Goal: Task Accomplishment & Management: Use online tool/utility

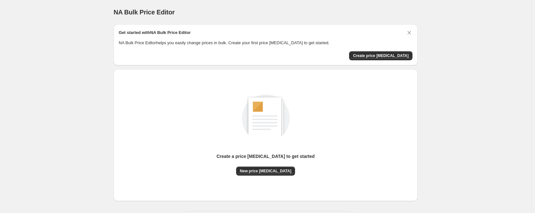
click at [274, 164] on div "Create a price [MEDICAL_DATA] to get started" at bounding box center [266, 159] width 98 height 13
click at [273, 170] on span "New price change job" at bounding box center [266, 170] width 52 height 5
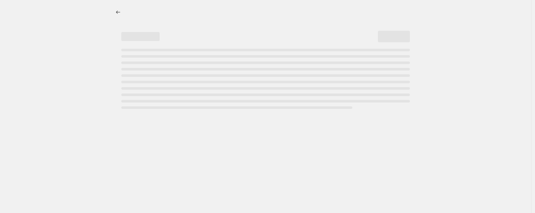
select select "percentage"
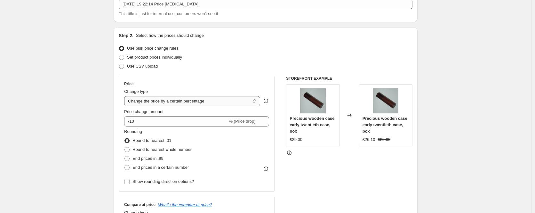
scroll to position [102, 0]
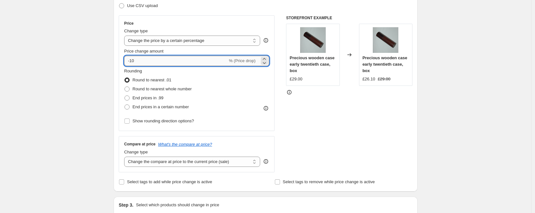
click at [167, 59] on input "-10" at bounding box center [175, 61] width 103 height 10
type input "-1"
type input "-40"
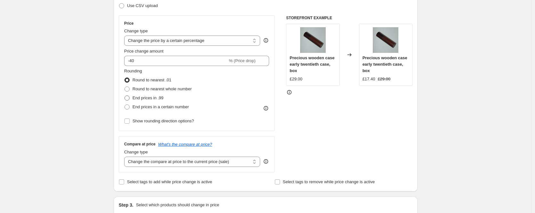
click at [158, 98] on span "End prices in .99" at bounding box center [147, 97] width 31 height 5
click at [125, 96] on input "End prices in .99" at bounding box center [124, 95] width 0 height 0
radio input "true"
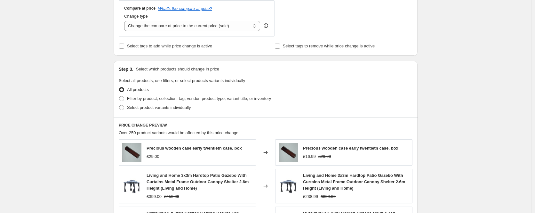
scroll to position [231, 0]
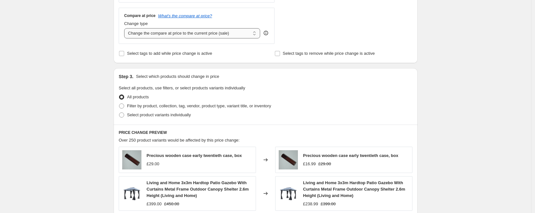
click at [174, 30] on select "Change the compare at price to the current price (sale) Change the compare at p…" at bounding box center [192, 33] width 136 height 10
select select "remove"
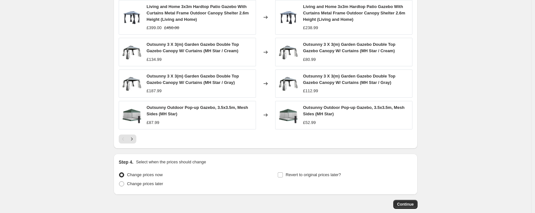
scroll to position [441, 0]
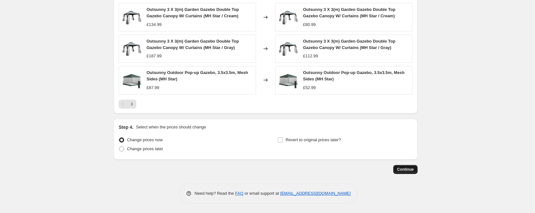
click at [405, 171] on span "Continue" at bounding box center [405, 169] width 17 height 5
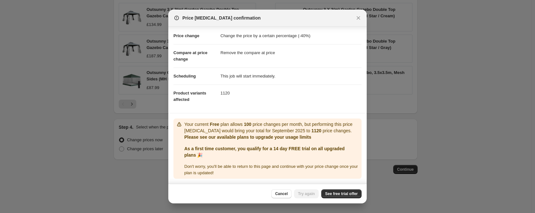
scroll to position [17, 0]
click at [334, 197] on link "See free trial offer" at bounding box center [341, 193] width 40 height 9
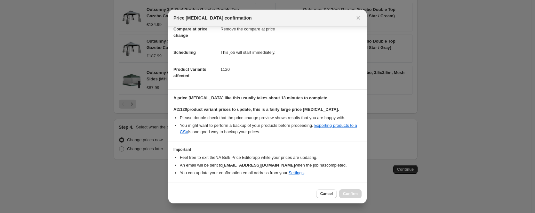
scroll to position [52, 0]
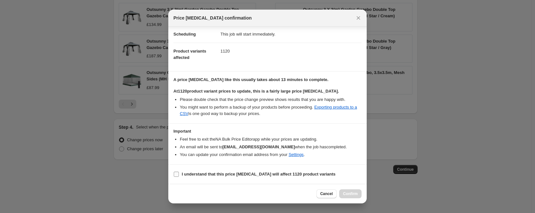
click at [231, 173] on b "I understand that this price change job will affect 1120 product variants" at bounding box center [259, 173] width 154 height 5
click at [179, 173] on input "I understand that this price change job will affect 1120 product variants" at bounding box center [176, 173] width 5 height 5
checkbox input "true"
click at [348, 192] on span "Confirm" at bounding box center [350, 193] width 15 height 5
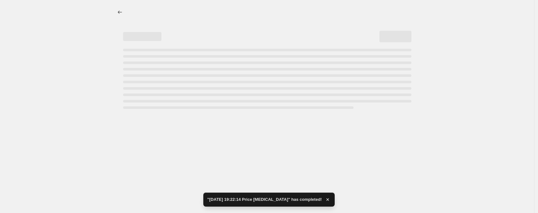
select select "percentage"
select select "remove"
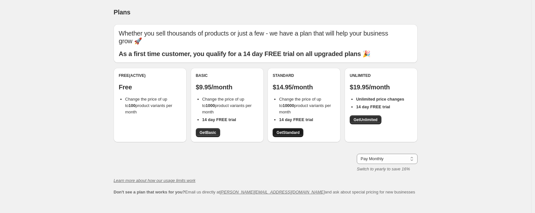
click at [297, 130] on span "Get Standard" at bounding box center [287, 132] width 23 height 5
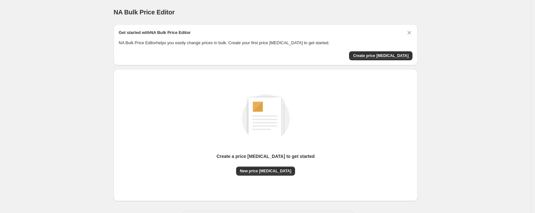
scroll to position [1, 0]
